Goal: Obtain resource: Download file/media

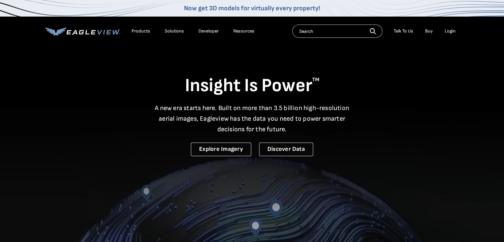
click at [453, 29] on div "Login" at bounding box center [449, 31] width 11 height 6
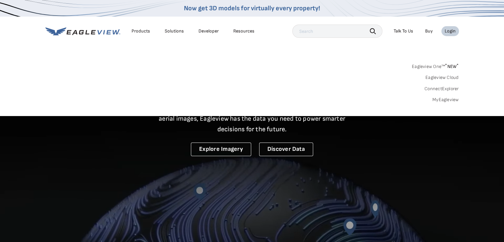
click at [451, 31] on div "Login" at bounding box center [449, 31] width 11 height 6
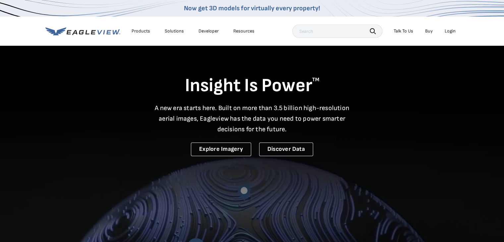
click at [451, 31] on div "Login" at bounding box center [449, 31] width 11 height 6
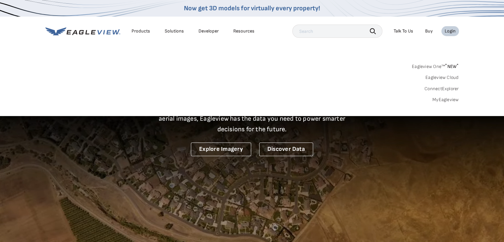
click at [446, 100] on link "MyEagleview" at bounding box center [445, 100] width 26 height 6
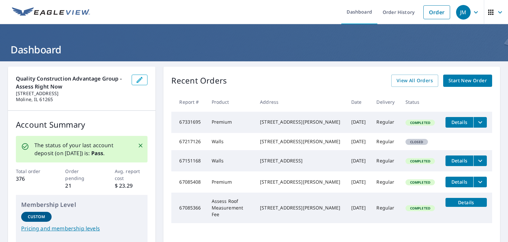
click at [461, 121] on span "Details" at bounding box center [460, 122] width 20 height 6
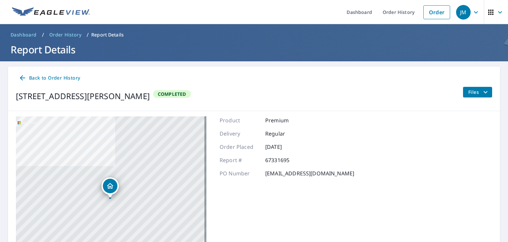
click at [482, 90] on icon "filesDropdownBtn-67331695" at bounding box center [486, 92] width 8 height 8
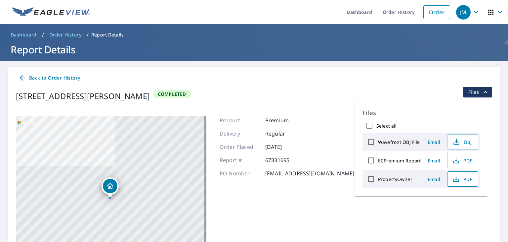
click at [458, 180] on icon "button" at bounding box center [457, 180] width 6 height 3
click at [465, 162] on span "PDF" at bounding box center [462, 160] width 21 height 8
